Goal: Task Accomplishment & Management: Complete application form

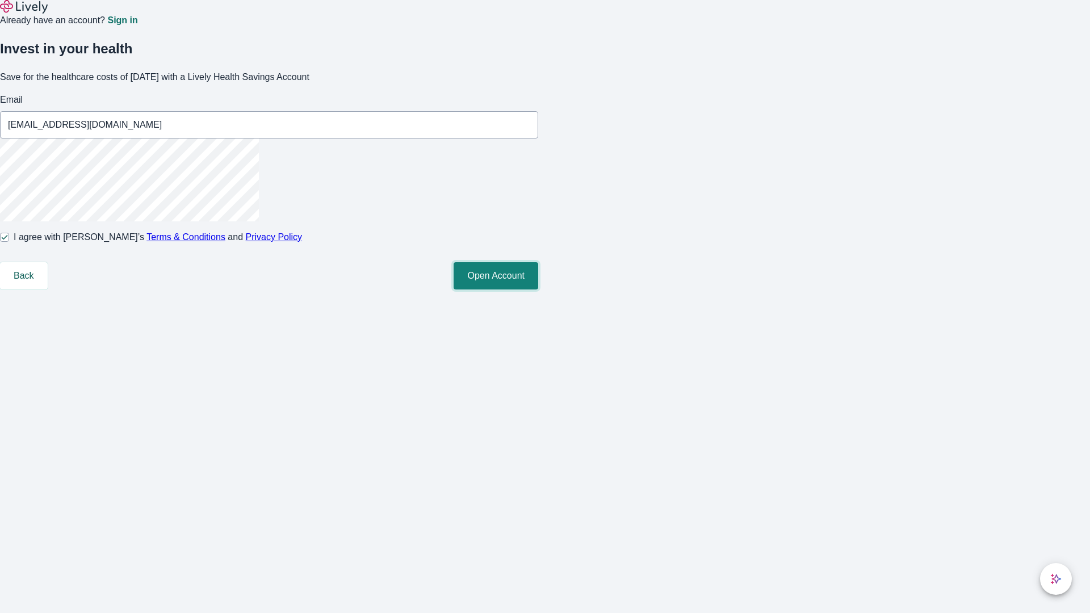
click at [538, 289] on button "Open Account" at bounding box center [496, 275] width 85 height 27
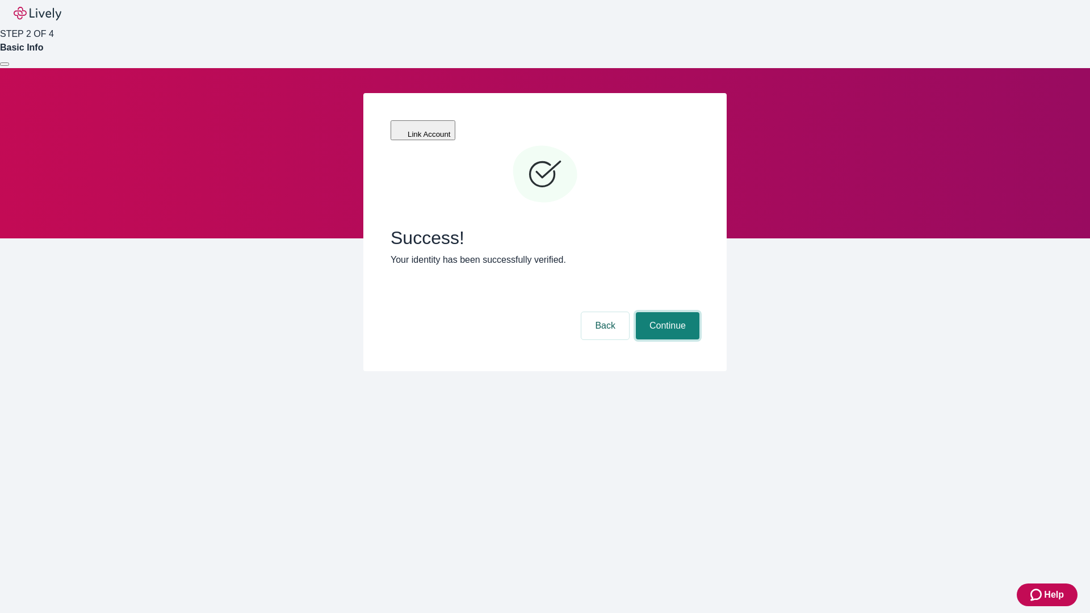
click at [666, 312] on button "Continue" at bounding box center [668, 325] width 64 height 27
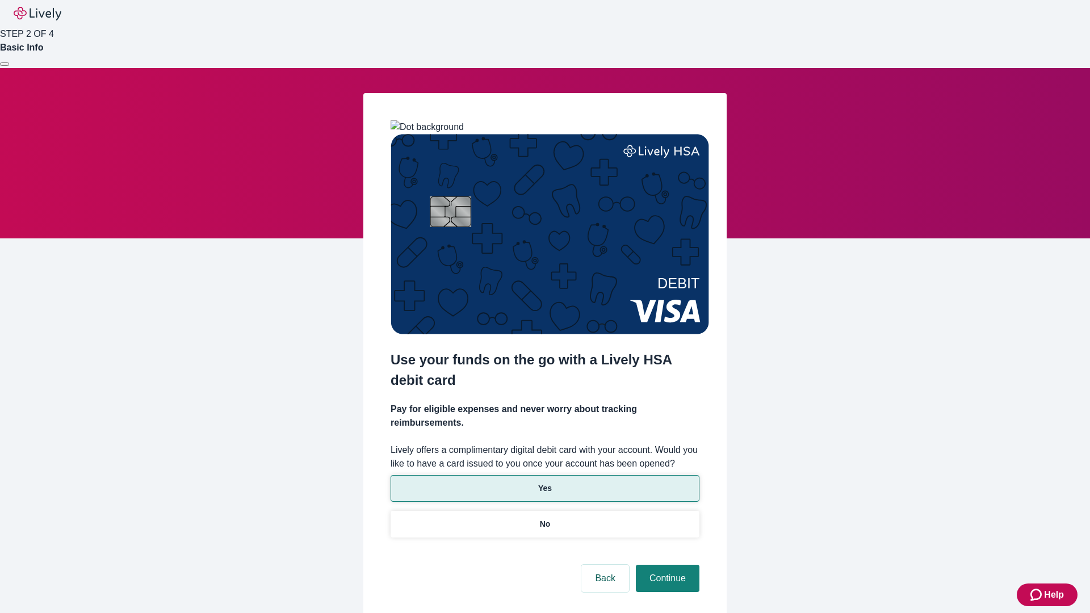
click at [544, 482] on p "Yes" at bounding box center [545, 488] width 14 height 12
click at [666, 565] on button "Continue" at bounding box center [668, 578] width 64 height 27
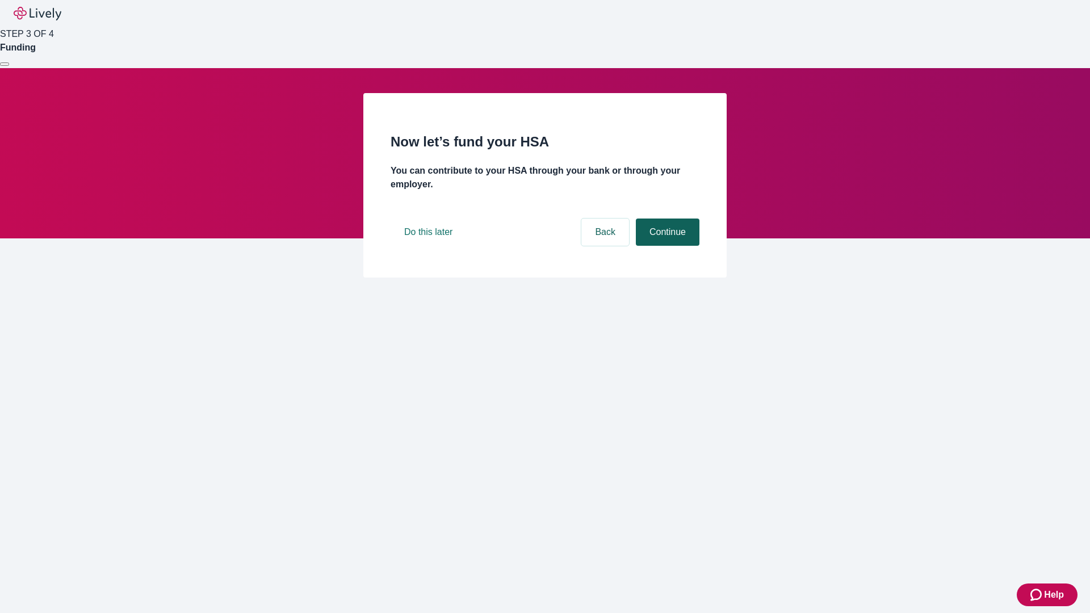
click at [666, 246] on button "Continue" at bounding box center [668, 232] width 64 height 27
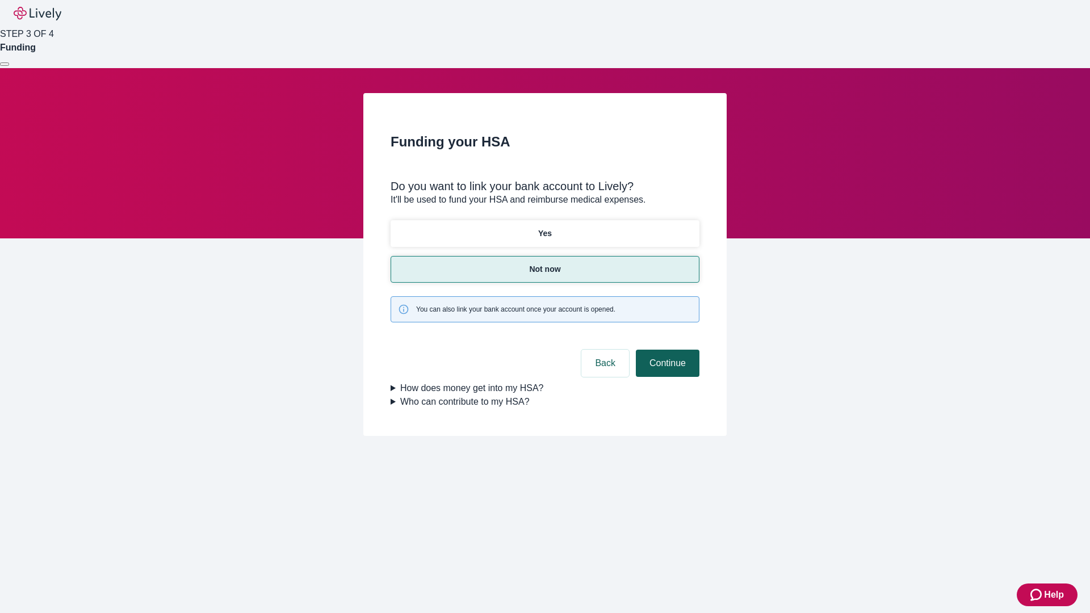
click at [666, 350] on button "Continue" at bounding box center [668, 363] width 64 height 27
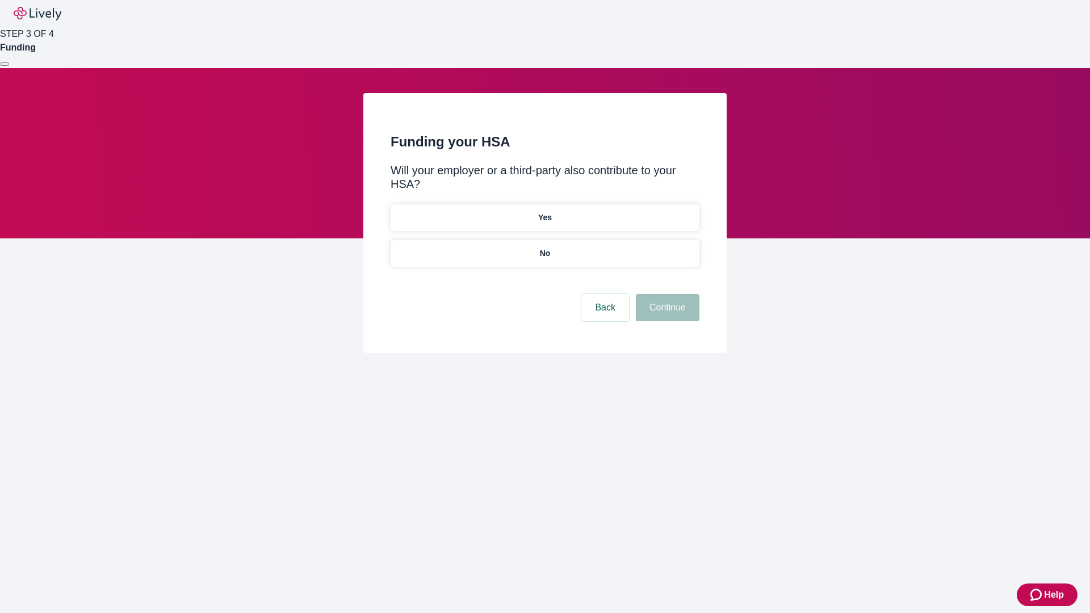
click at [544, 247] on p "No" at bounding box center [545, 253] width 11 height 12
click at [666, 294] on button "Continue" at bounding box center [668, 307] width 64 height 27
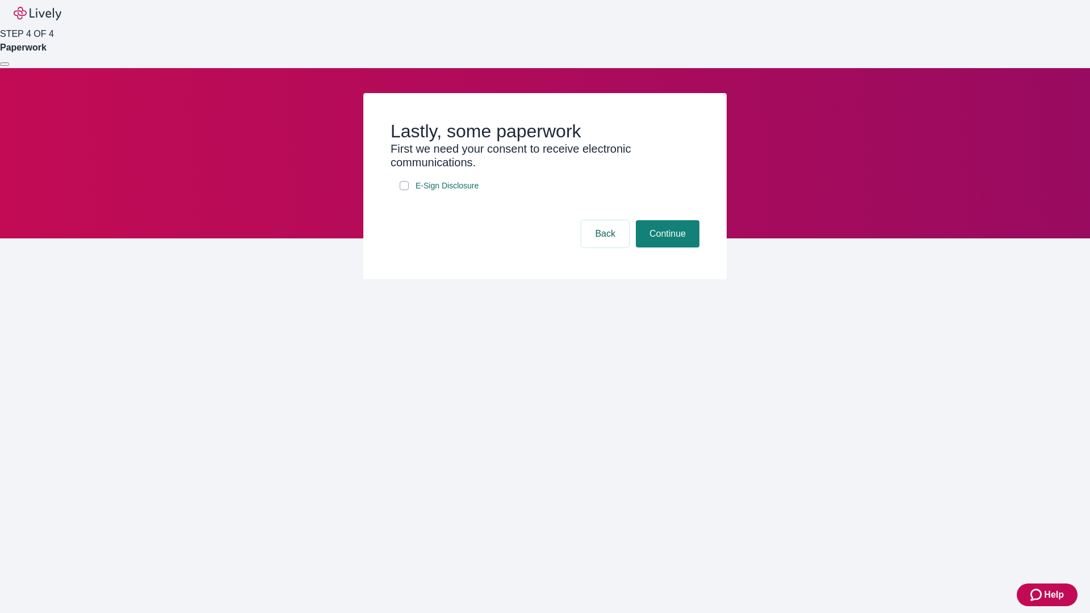
click at [404, 190] on input "E-Sign Disclosure" at bounding box center [404, 185] width 9 height 9
checkbox input "true"
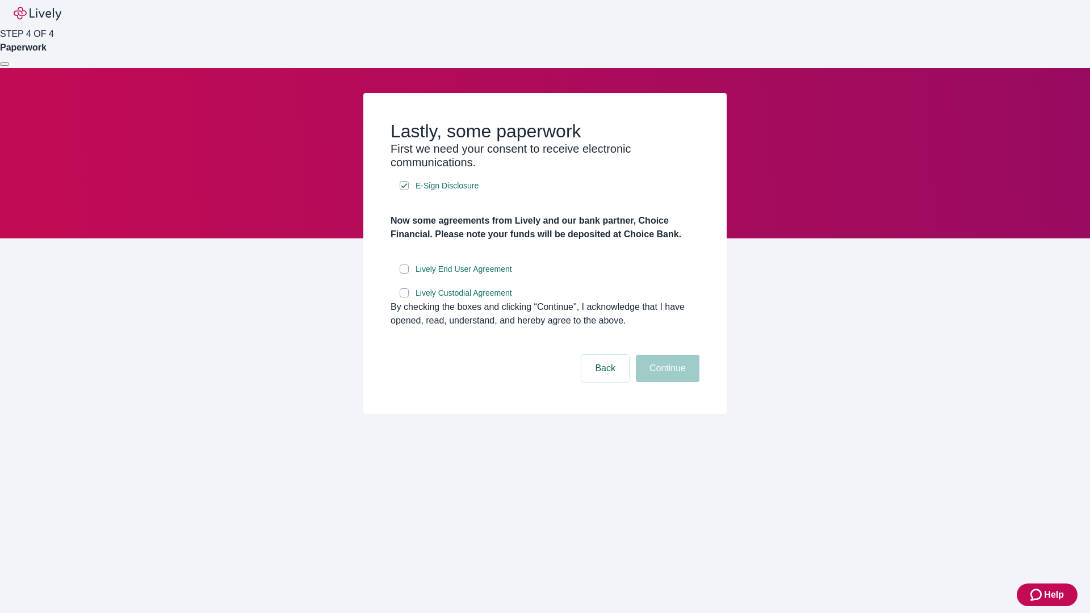
click at [404, 274] on input "Lively End User Agreement" at bounding box center [404, 268] width 9 height 9
checkbox input "true"
click at [404, 297] on input "Lively Custodial Agreement" at bounding box center [404, 292] width 9 height 9
checkbox input "true"
click at [666, 382] on button "Continue" at bounding box center [668, 368] width 64 height 27
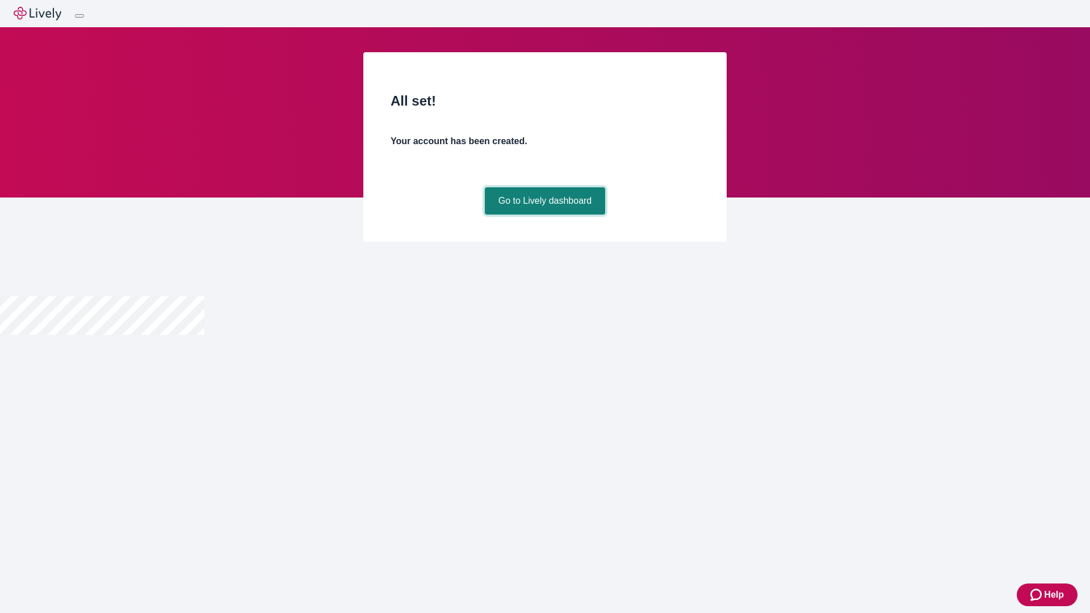
click at [544, 215] on link "Go to Lively dashboard" at bounding box center [545, 200] width 121 height 27
